Goal: Navigation & Orientation: Find specific page/section

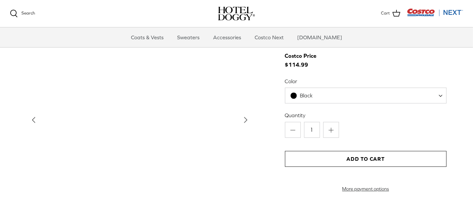
scroll to position [693, 0]
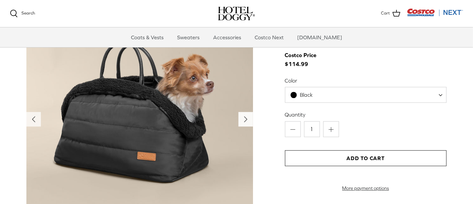
click at [246, 116] on icon "Right" at bounding box center [245, 119] width 11 height 11
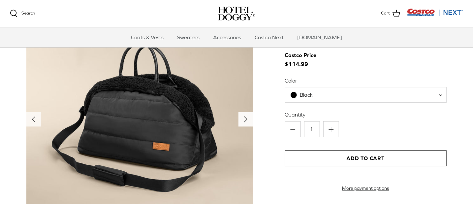
click at [246, 118] on polyline "Next" at bounding box center [245, 118] width 3 height 5
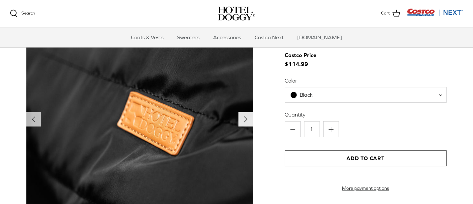
click at [245, 121] on polyline "Next" at bounding box center [245, 118] width 3 height 5
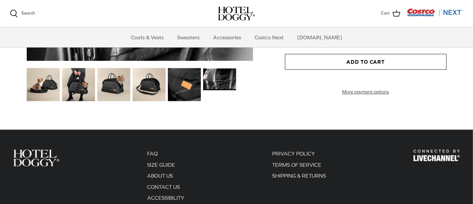
scroll to position [791, 0]
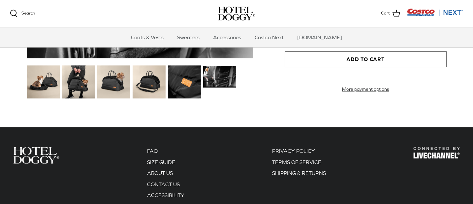
click at [39, 83] on img at bounding box center [43, 81] width 33 height 33
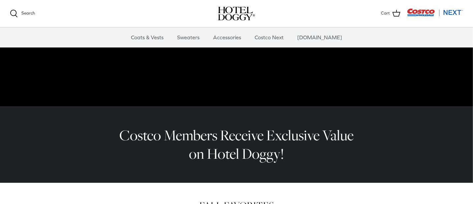
scroll to position [0, 0]
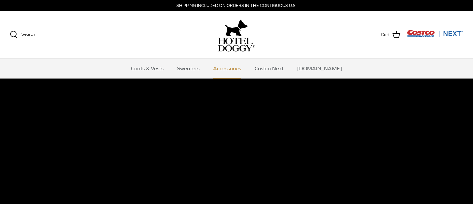
click at [228, 66] on link "Accessories" at bounding box center [227, 68] width 40 height 20
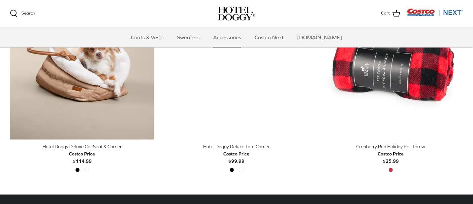
scroll to position [165, 0]
